Goal: Task Accomplishment & Management: Complete application form

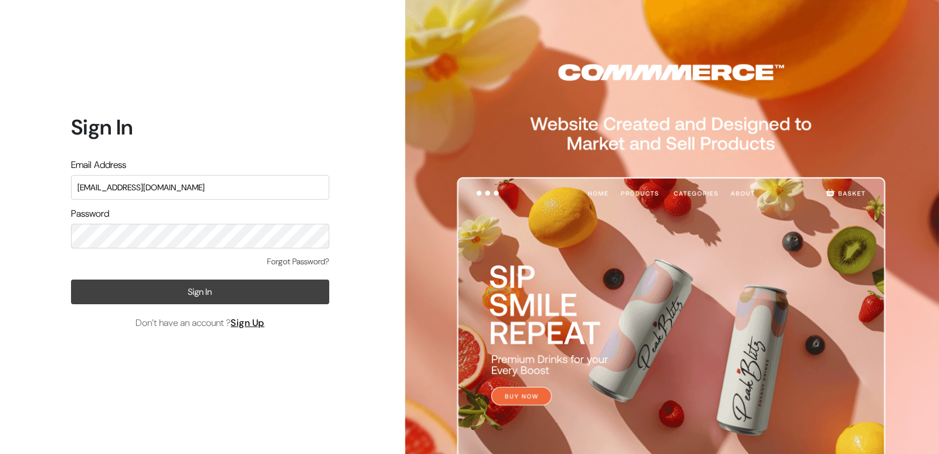
click at [228, 285] on button "Sign In" at bounding box center [200, 291] width 258 height 25
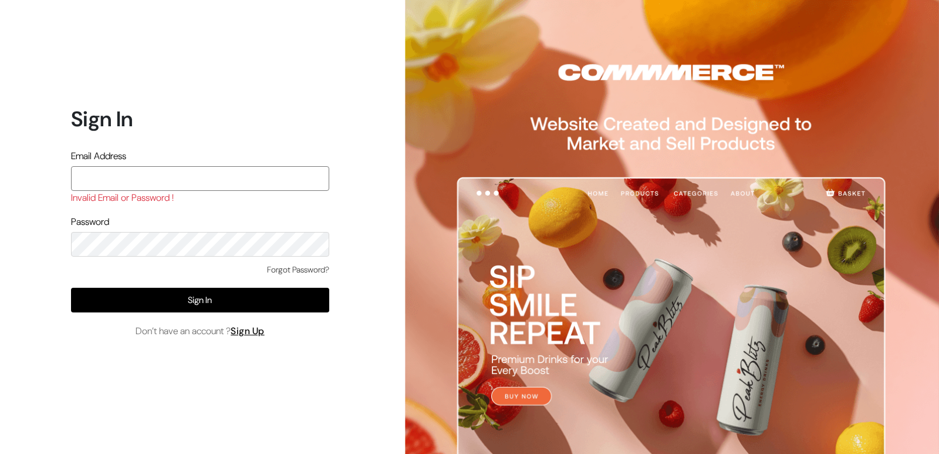
click at [244, 175] on input "text" at bounding box center [200, 178] width 258 height 25
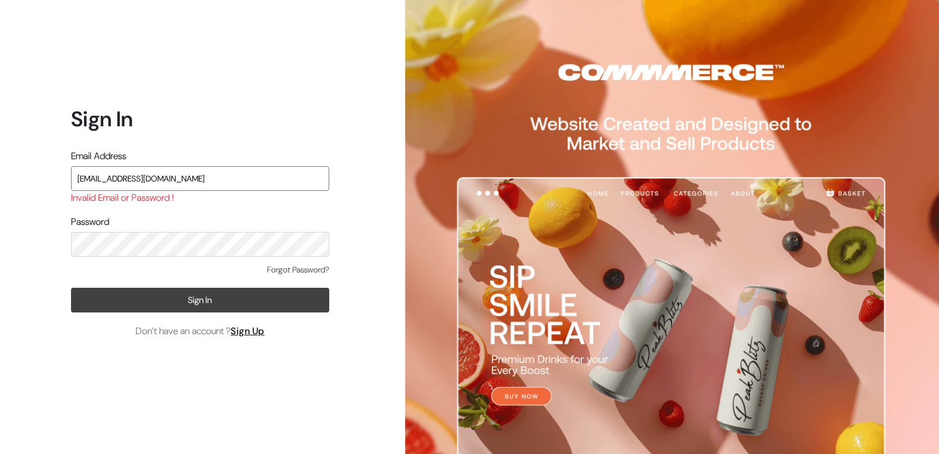
type input "rahulslaptop25@gmail.com"
click at [234, 304] on button "Sign In" at bounding box center [200, 300] width 258 height 25
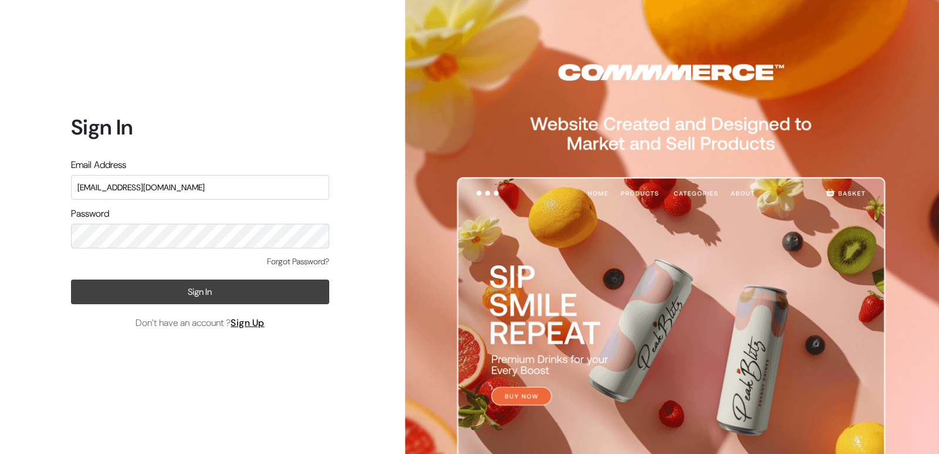
click at [256, 285] on button "Sign In" at bounding box center [200, 291] width 258 height 25
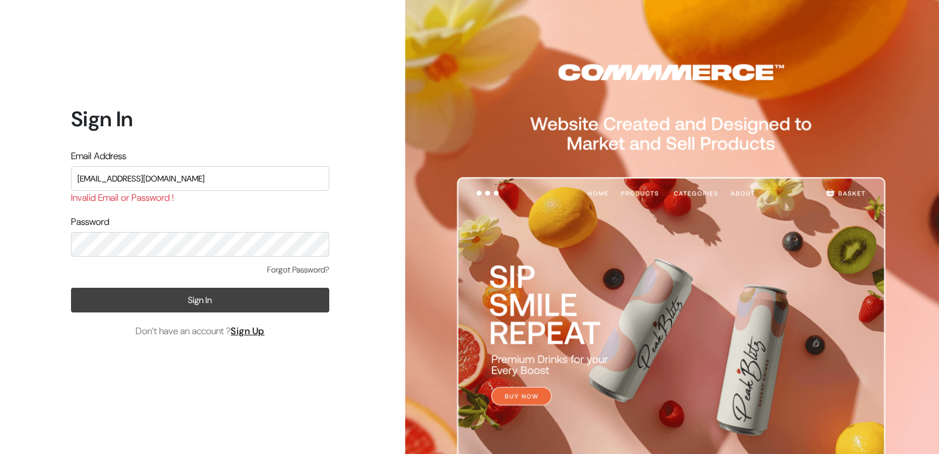
click at [255, 296] on button "Sign In" at bounding box center [200, 300] width 258 height 25
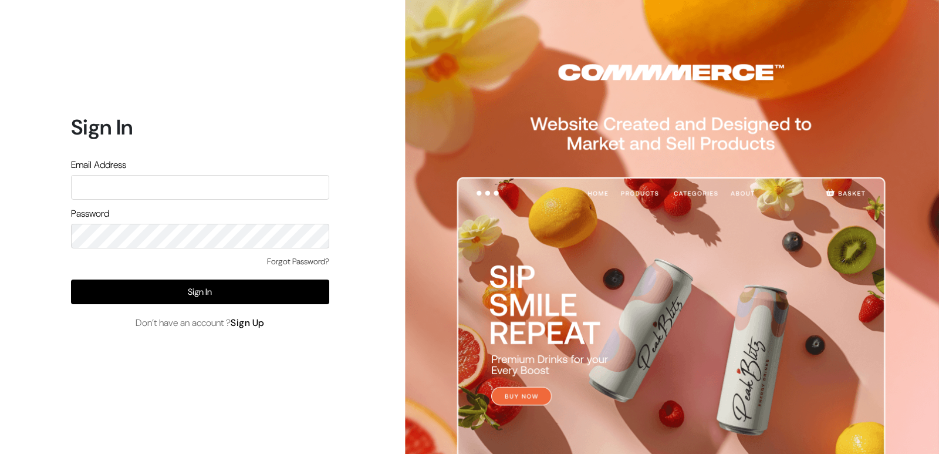
click at [255, 325] on link "Sign Up" at bounding box center [248, 322] width 34 height 12
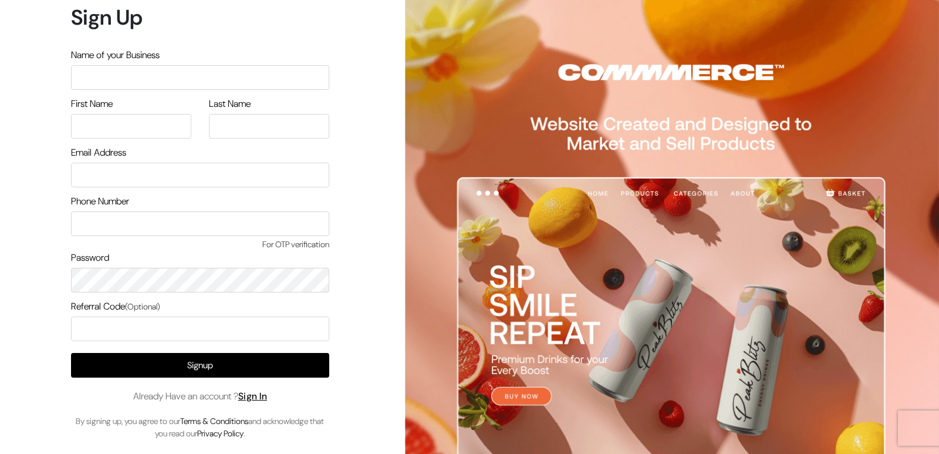
click at [182, 75] on input "text" at bounding box center [200, 77] width 258 height 25
type input "RR CLOTHS"
type input "Rahul"
type input "Raj"
type input "[EMAIL_ADDRESS][DOMAIN_NAME]"
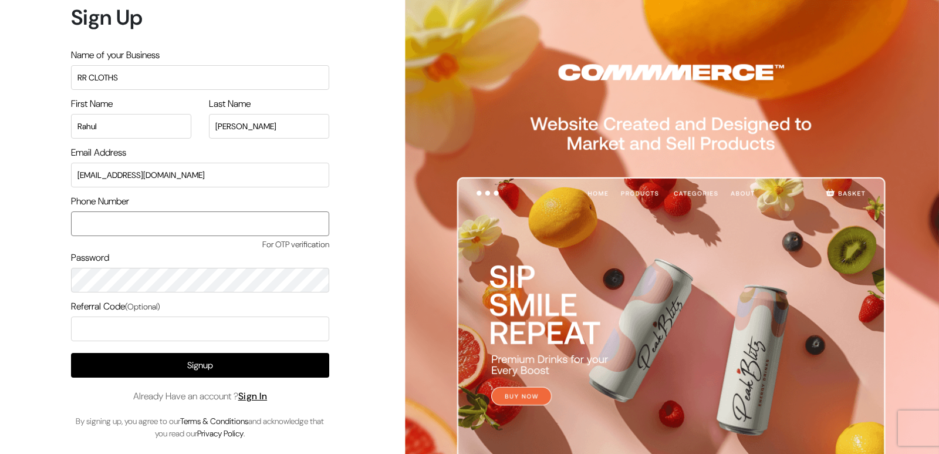
type input "9611072508"
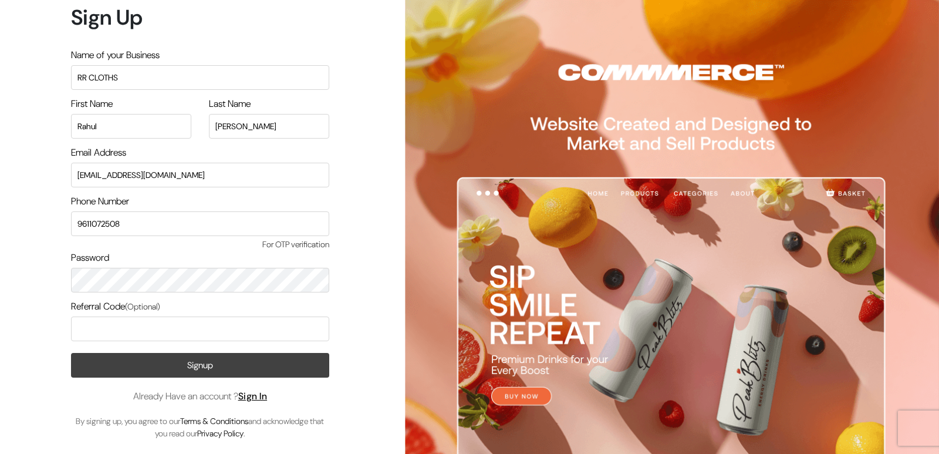
click at [215, 355] on button "Signup" at bounding box center [200, 365] width 258 height 25
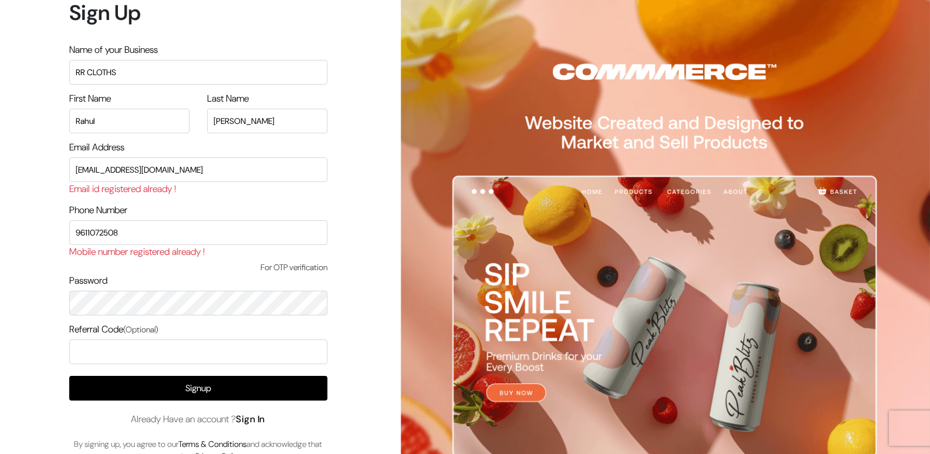
click at [259, 421] on link "Sign In" at bounding box center [250, 419] width 29 height 12
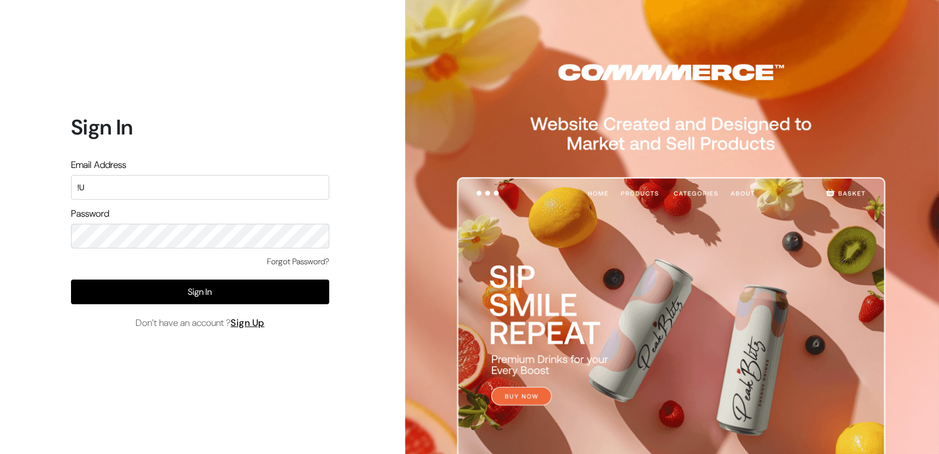
type input "!"
click at [208, 229] on div "Password" at bounding box center [200, 228] width 258 height 42
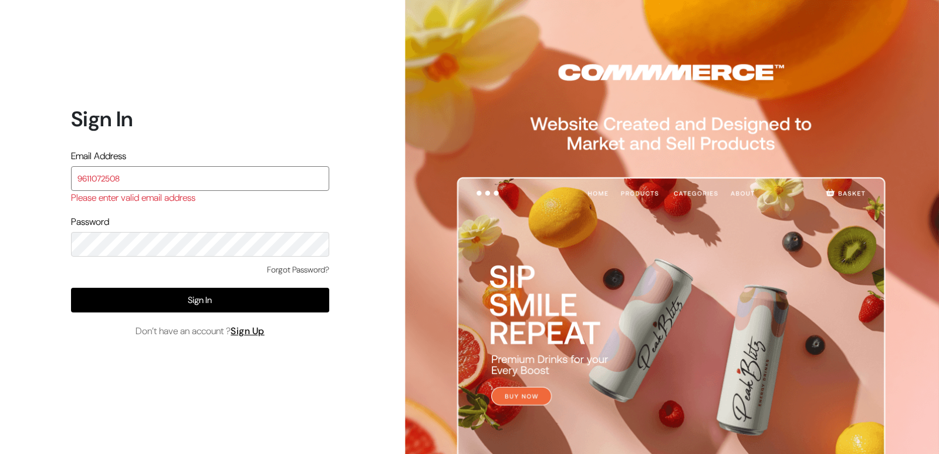
click at [247, 182] on input "9611072508" at bounding box center [200, 178] width 258 height 25
type input "9"
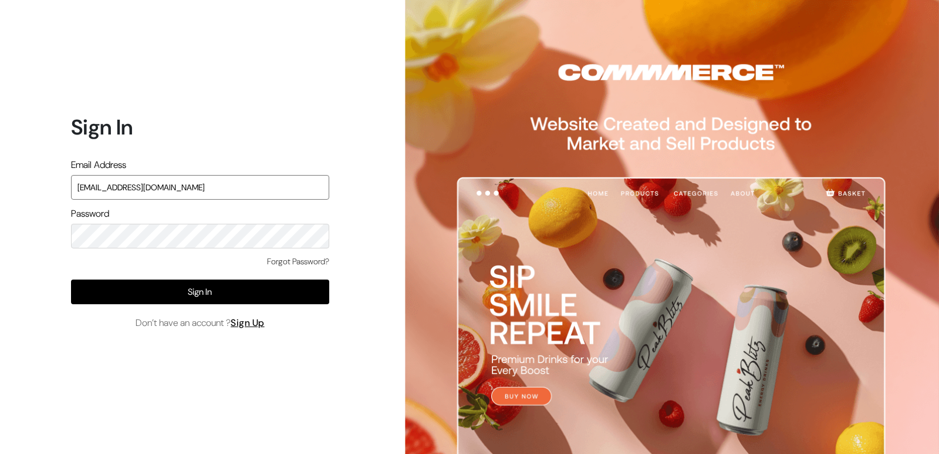
type input "rahulslaptop25@gmail.com"
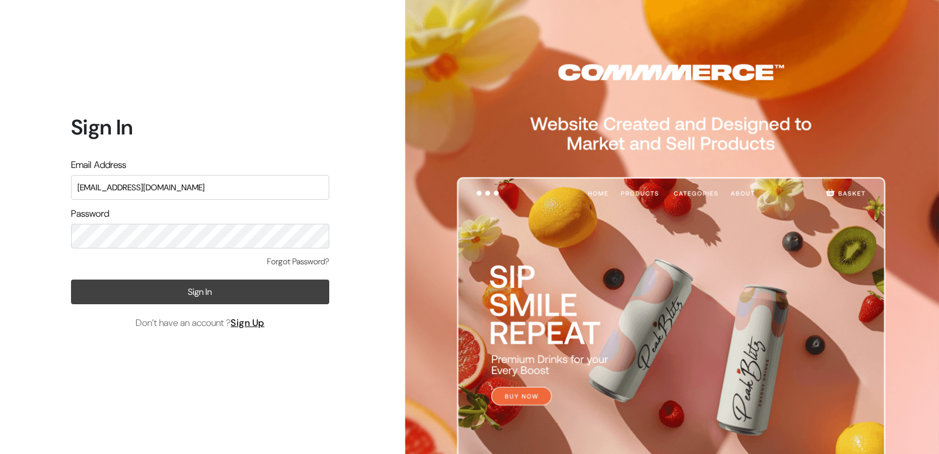
click at [269, 288] on button "Sign In" at bounding box center [200, 291] width 258 height 25
